Goal: Check status: Check status

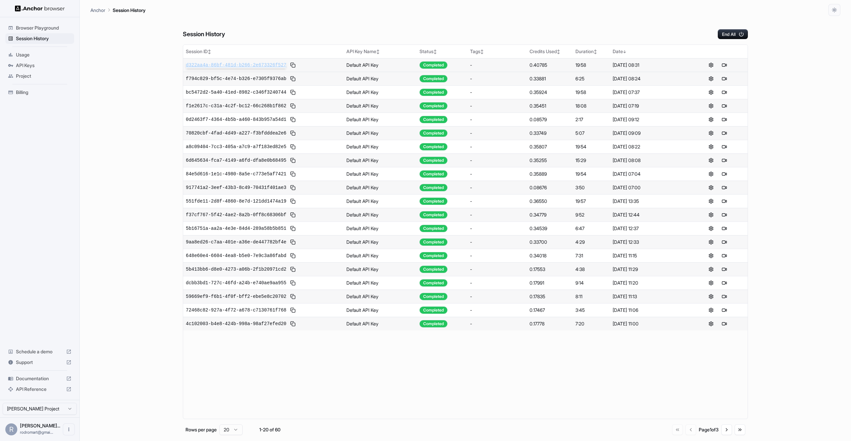
click at [278, 65] on span "d322aa4a-86bf-481d-b266-2e673326f527" at bounding box center [236, 65] width 100 height 7
